Goal: Navigation & Orientation: Find specific page/section

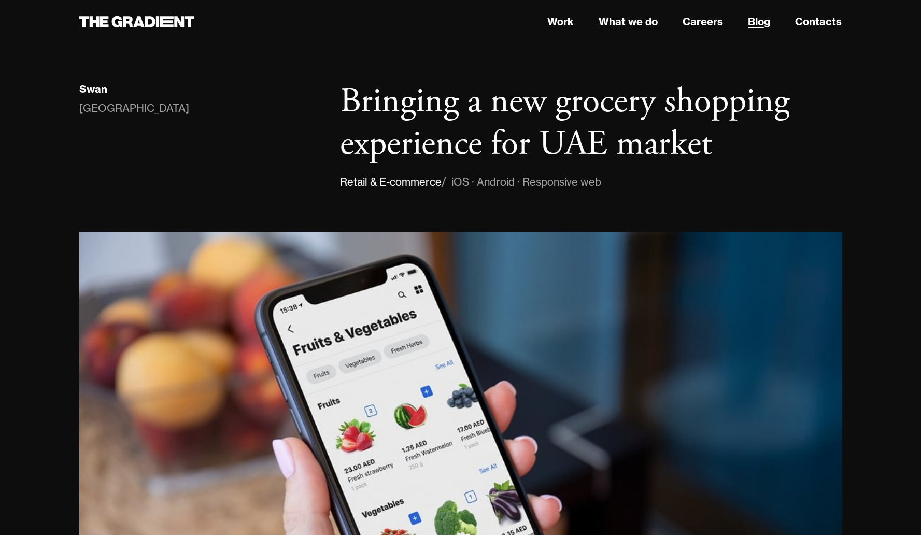
click at [751, 23] on link "Blog" at bounding box center [759, 22] width 22 height 16
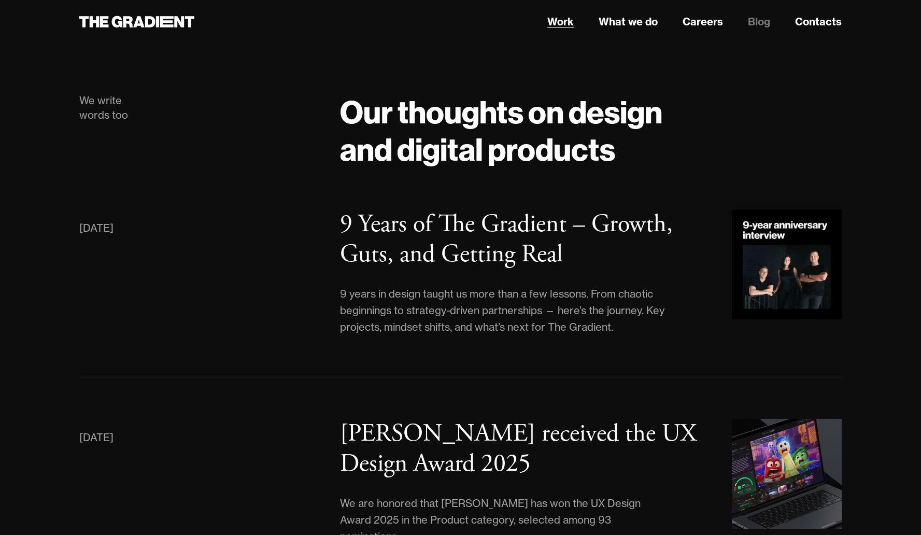
click at [564, 28] on link "Work" at bounding box center [560, 22] width 26 height 16
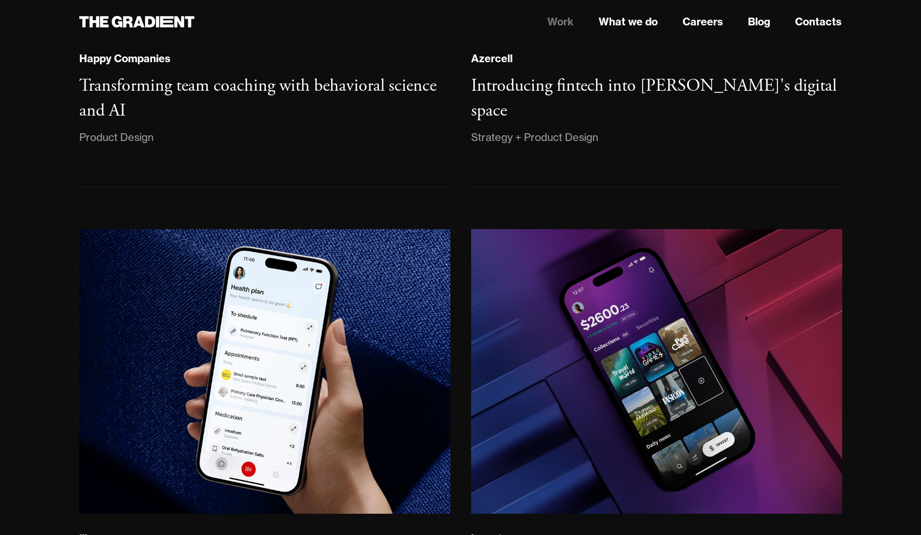
scroll to position [1081, 0]
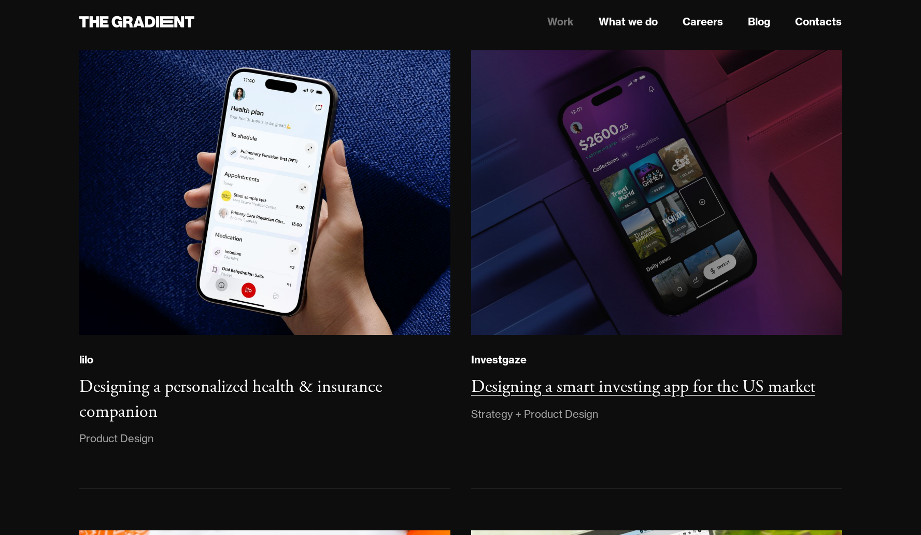
click at [684, 131] on img at bounding box center [656, 193] width 378 height 290
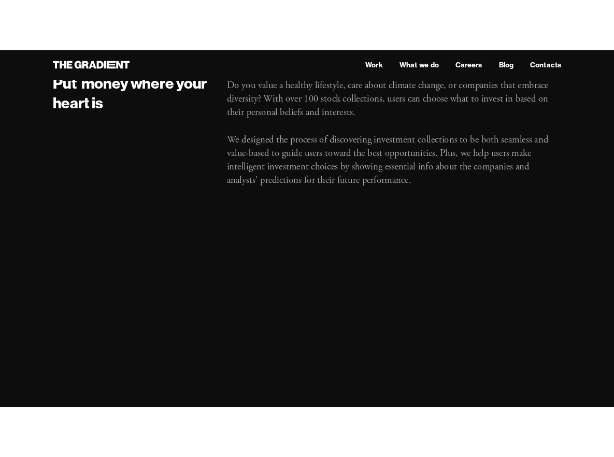
scroll to position [1656, 0]
